Goal: Transaction & Acquisition: Purchase product/service

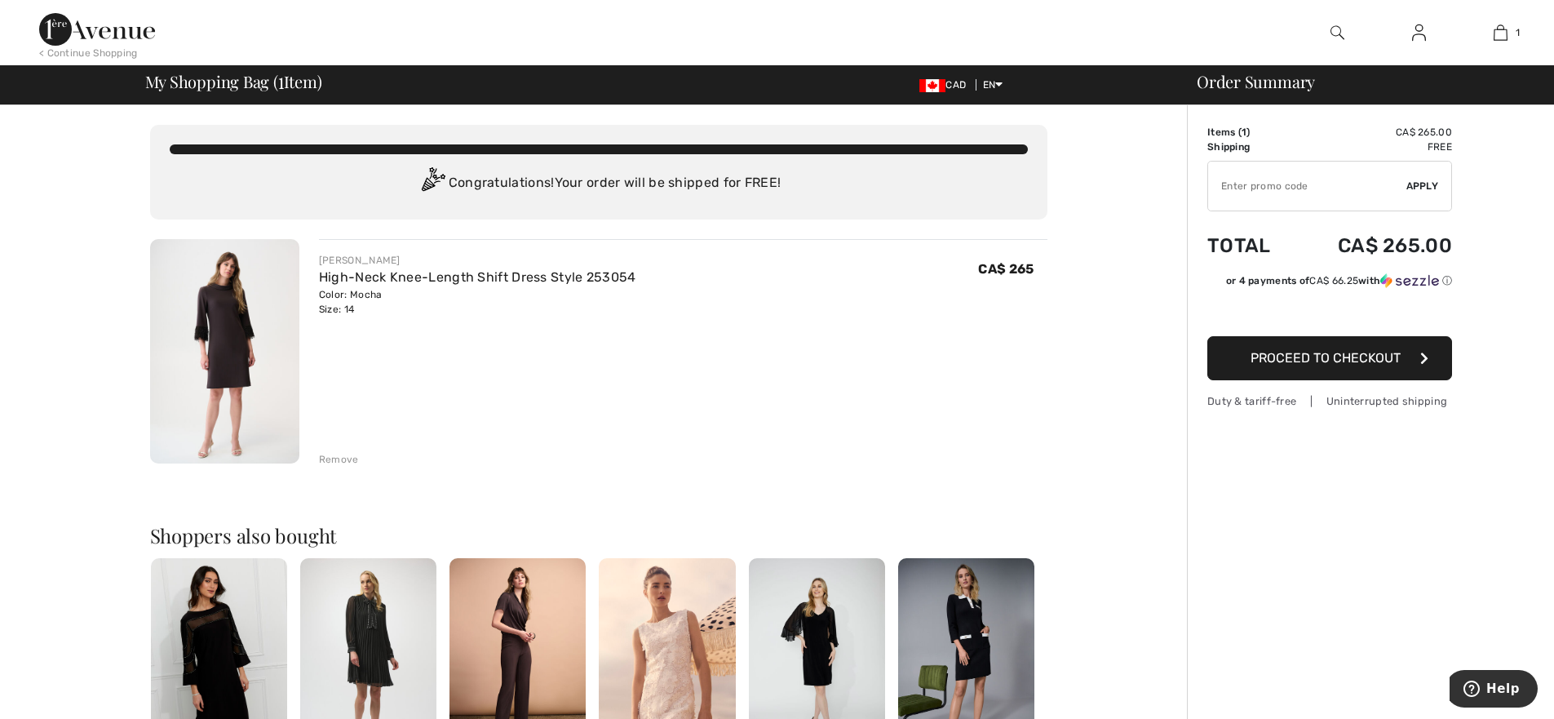
click at [1328, 357] on span "Proceed to Checkout" at bounding box center [1326, 358] width 150 height 16
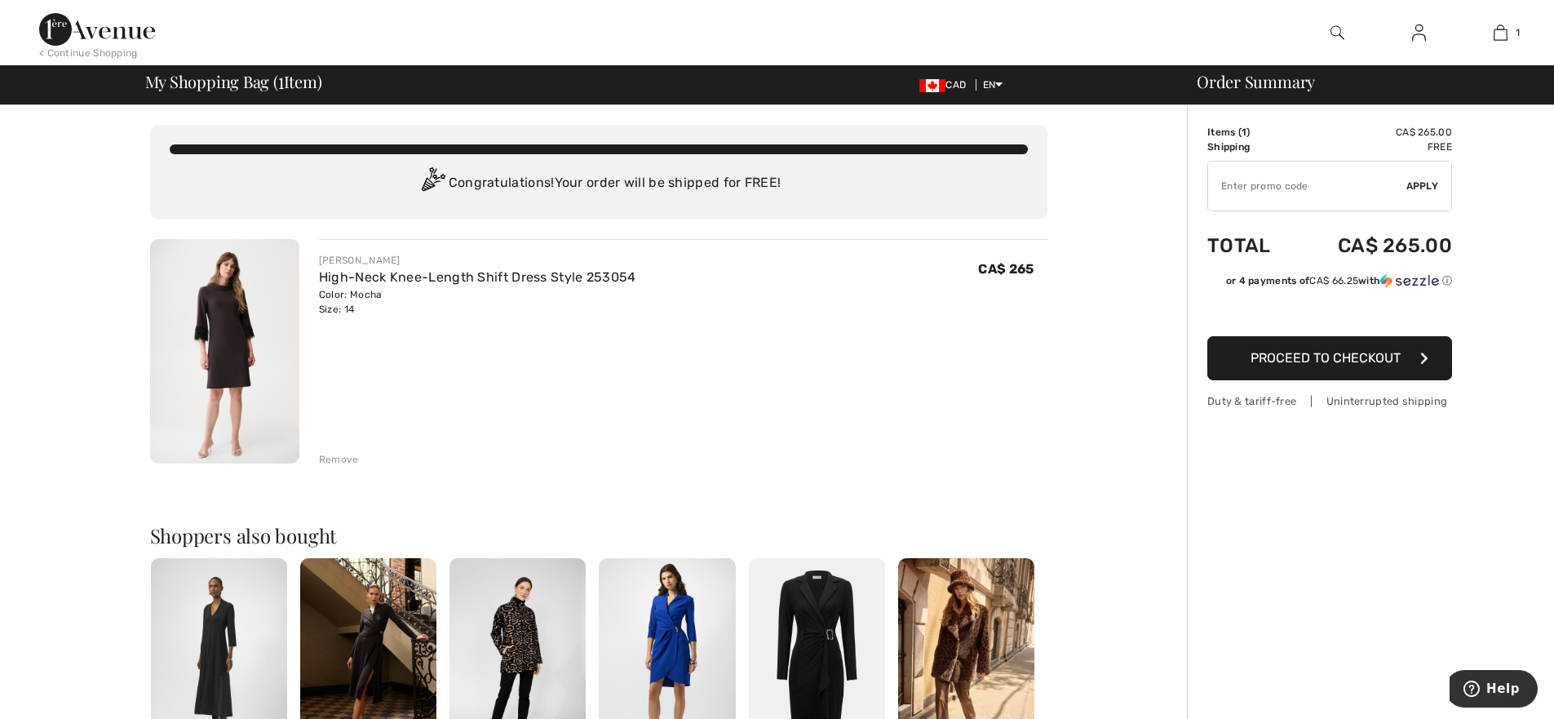
click at [688, 626] on img at bounding box center [667, 660] width 136 height 205
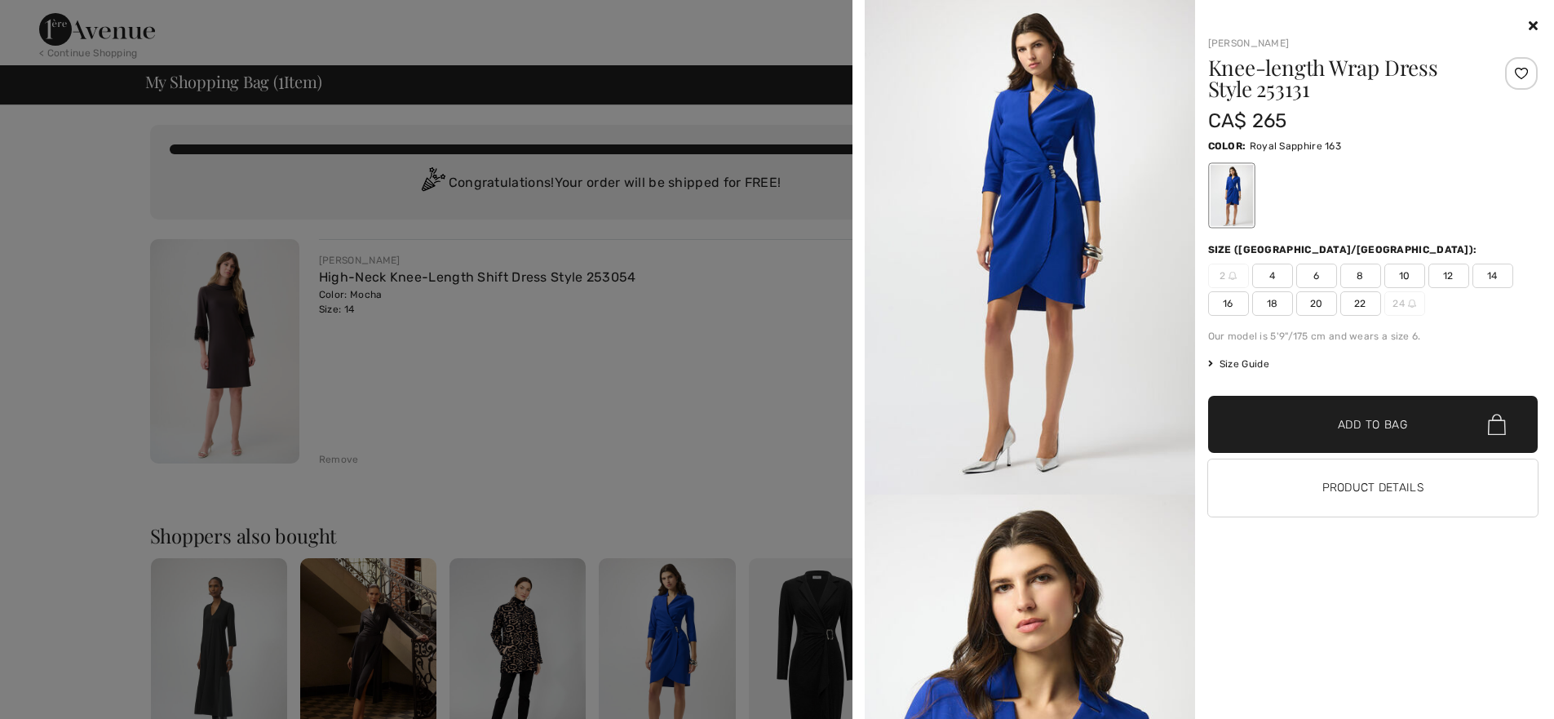
click at [1493, 277] on span "14" at bounding box center [1493, 276] width 41 height 24
click at [1360, 424] on span "Add to Bag" at bounding box center [1373, 424] width 70 height 17
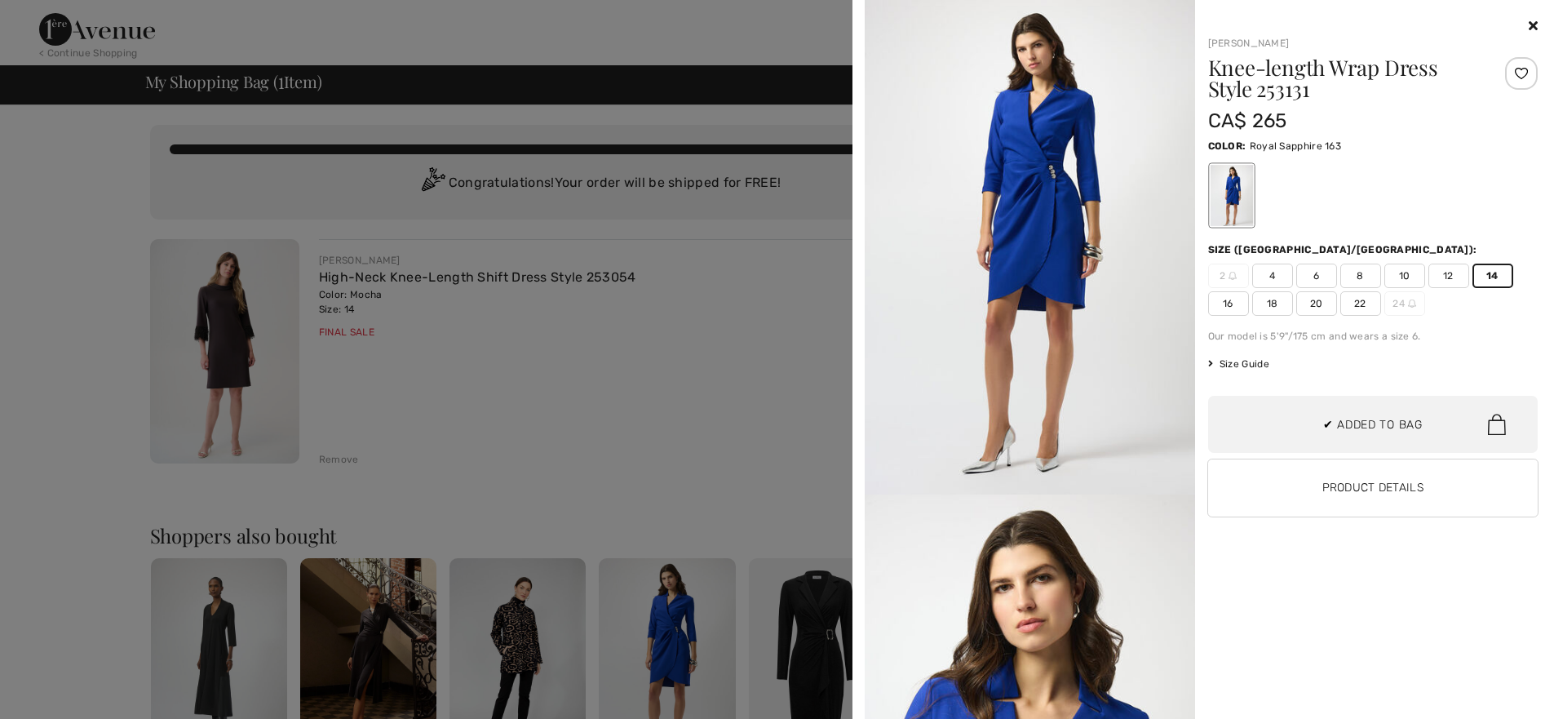
scroll to position [42, 0]
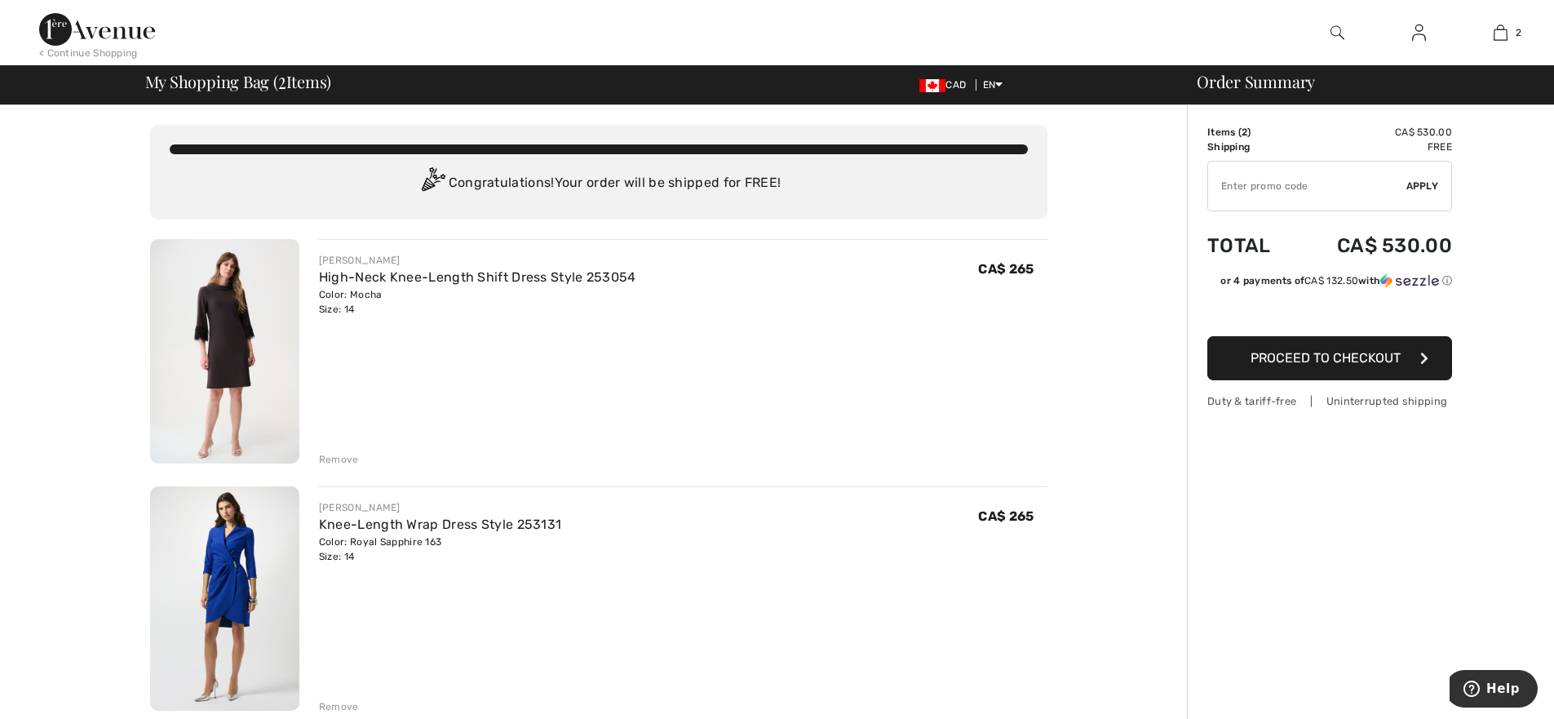
click at [1329, 360] on span "Proceed to Checkout" at bounding box center [1326, 358] width 150 height 16
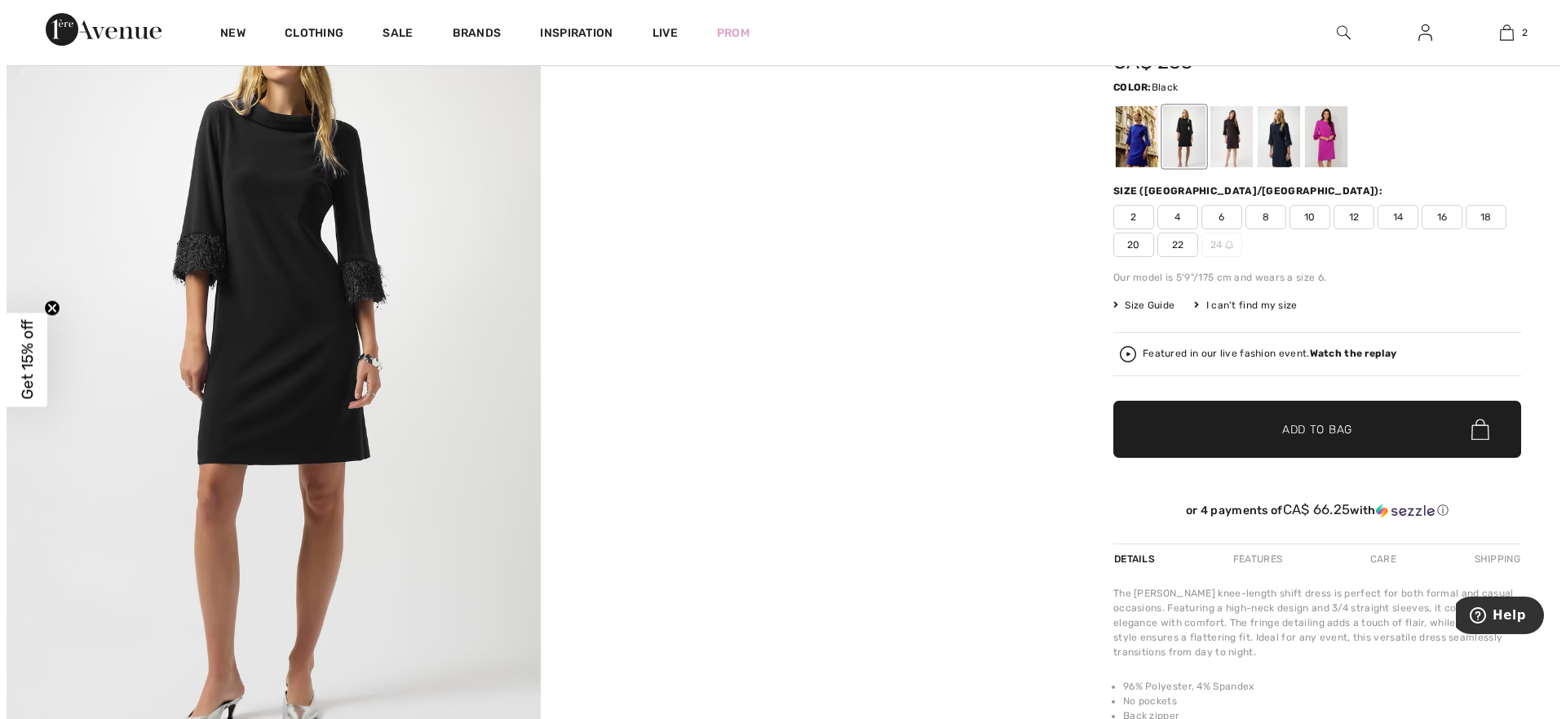
scroll to position [82, 0]
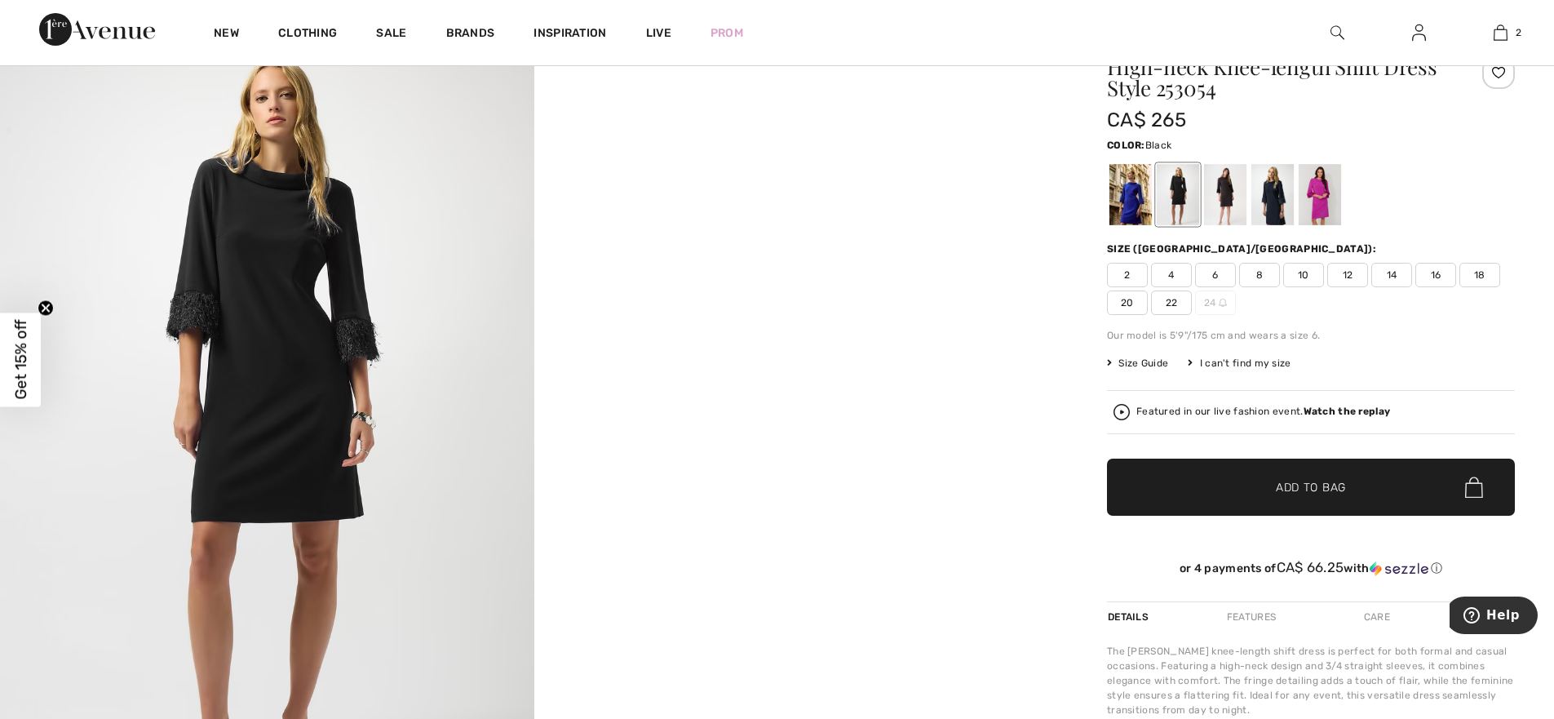
click at [312, 299] on img at bounding box center [267, 416] width 534 height 800
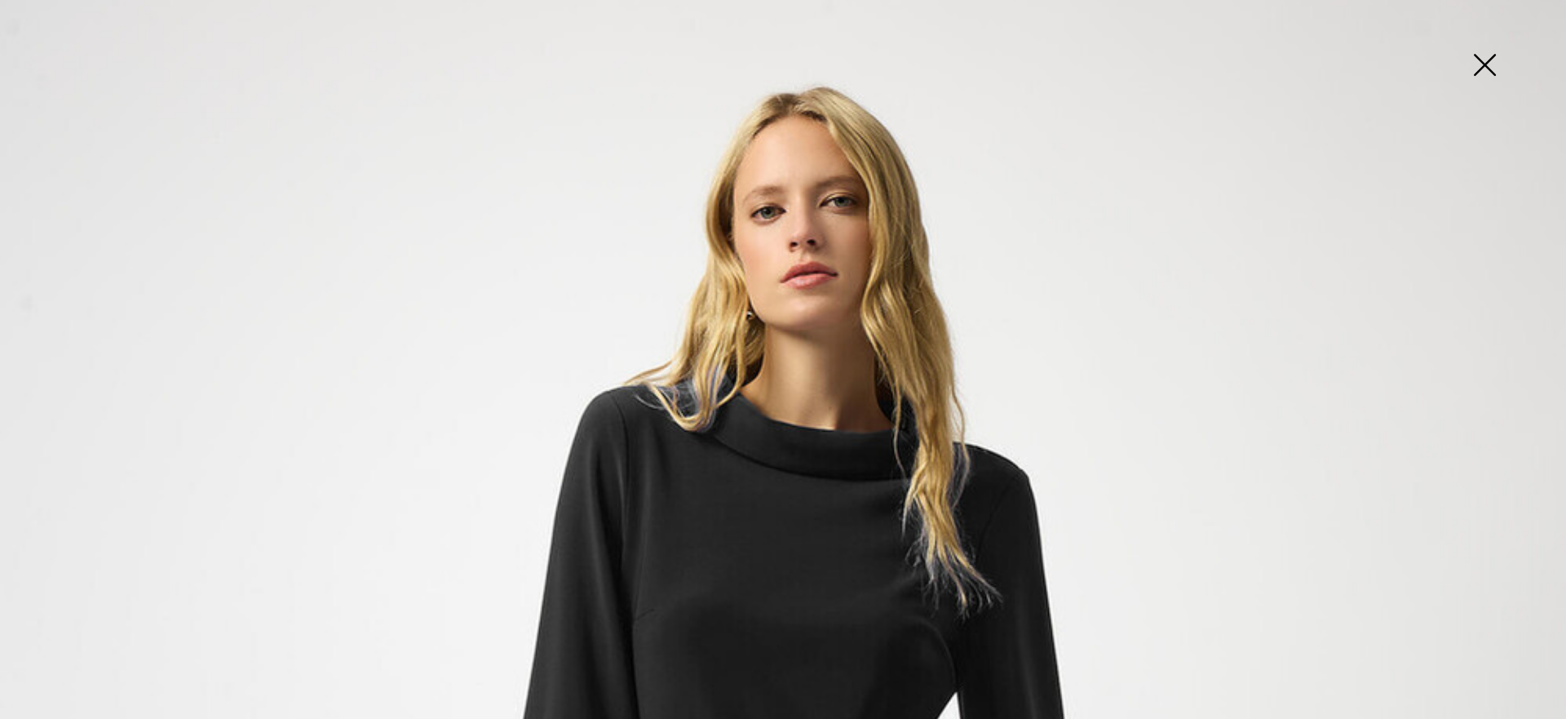
scroll to position [0, 0]
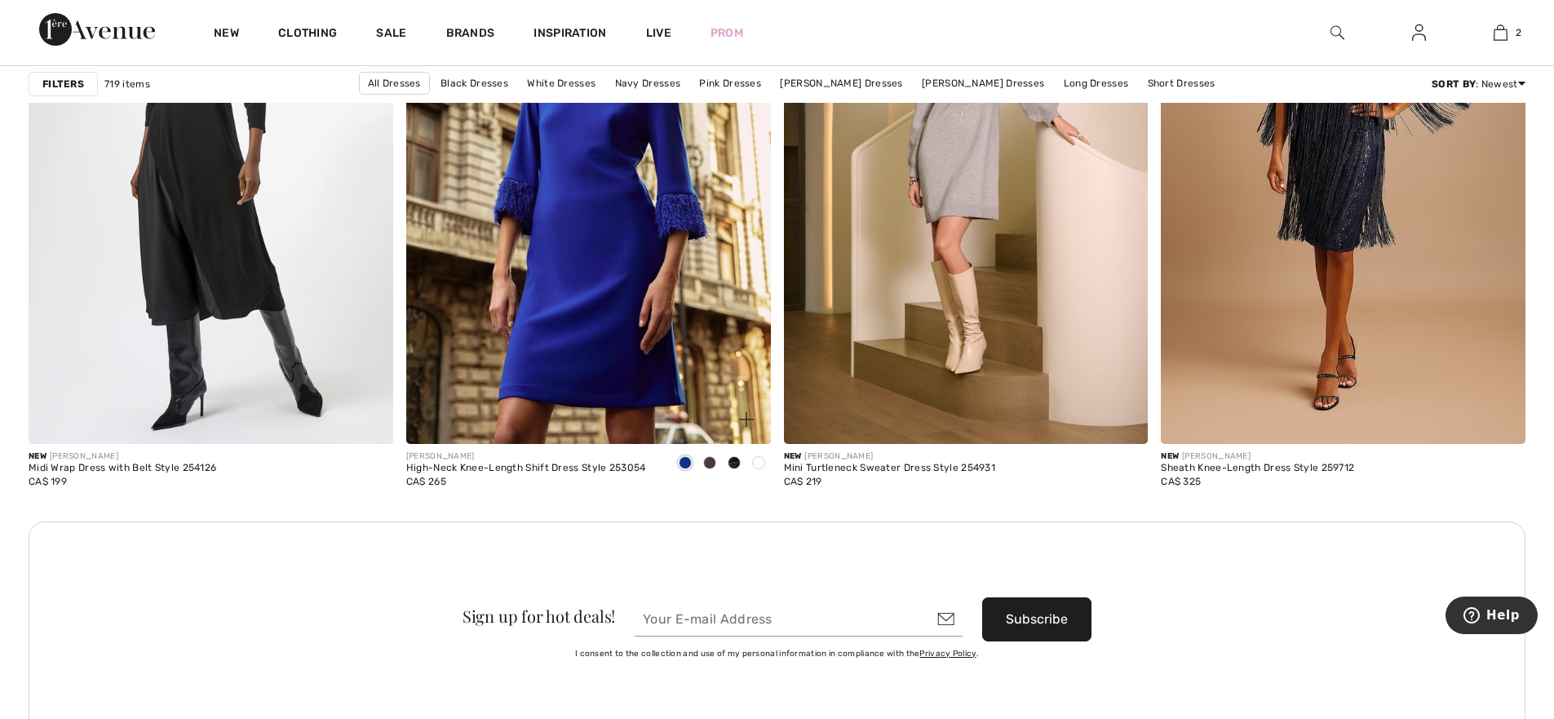
scroll to position [4324, 0]
